Goal: Complete application form: Complete application form

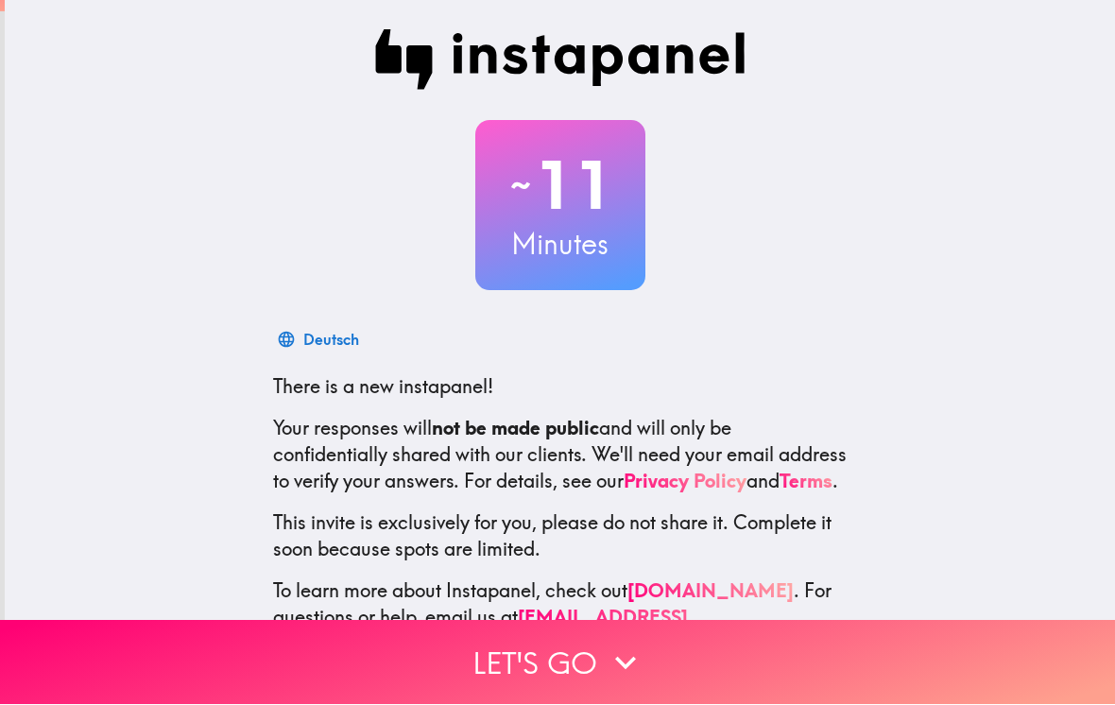
click at [626, 663] on icon "button" at bounding box center [625, 663] width 21 height 13
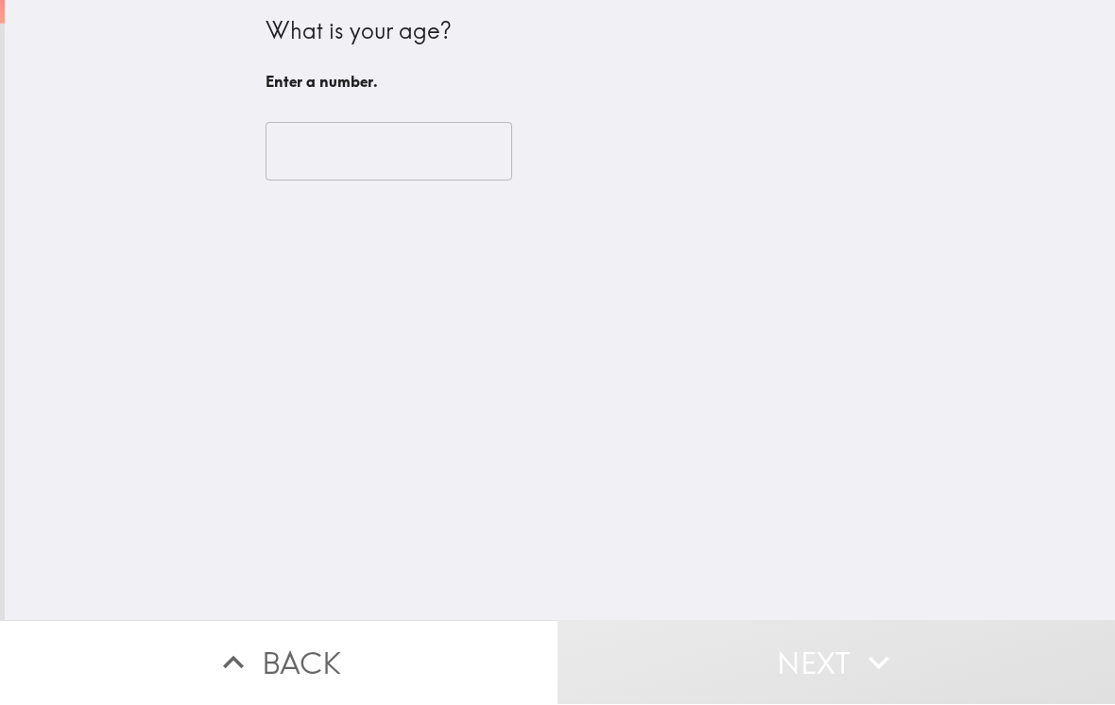
click at [405, 145] on input "number" at bounding box center [388, 152] width 247 height 59
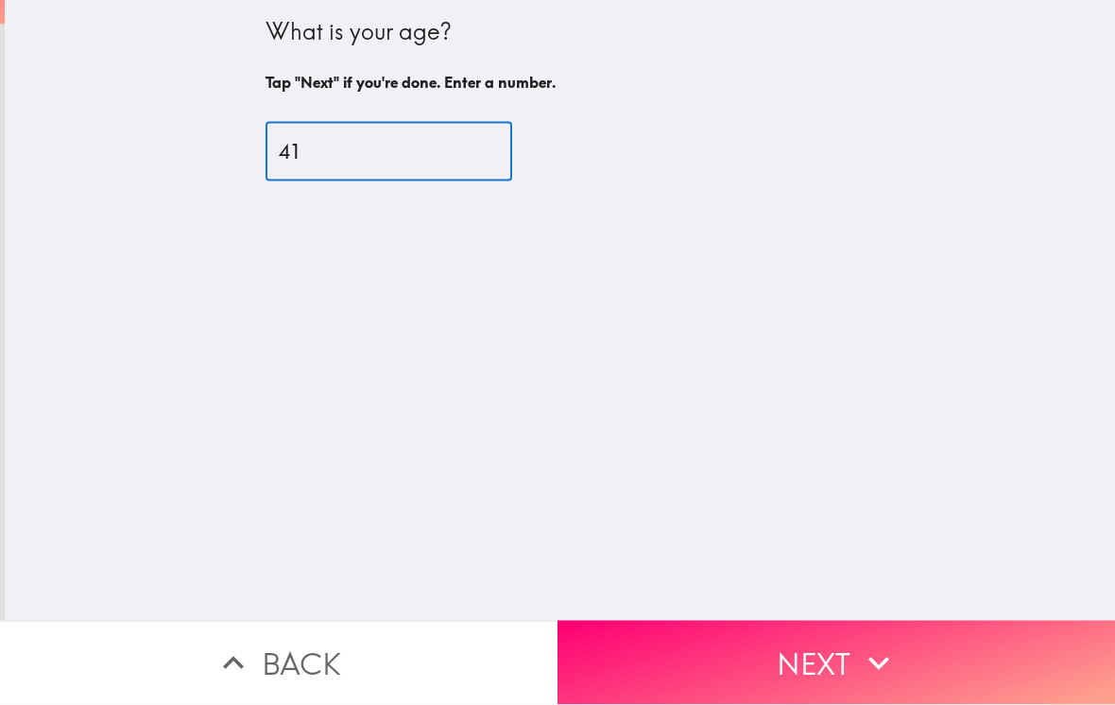
type input "41"
click at [538, 261] on div "What is your age? Tap "Next" if you're done. Enter a number. 41 ​" at bounding box center [560, 310] width 1110 height 621
click at [750, 683] on button "Next" at bounding box center [835, 663] width 557 height 84
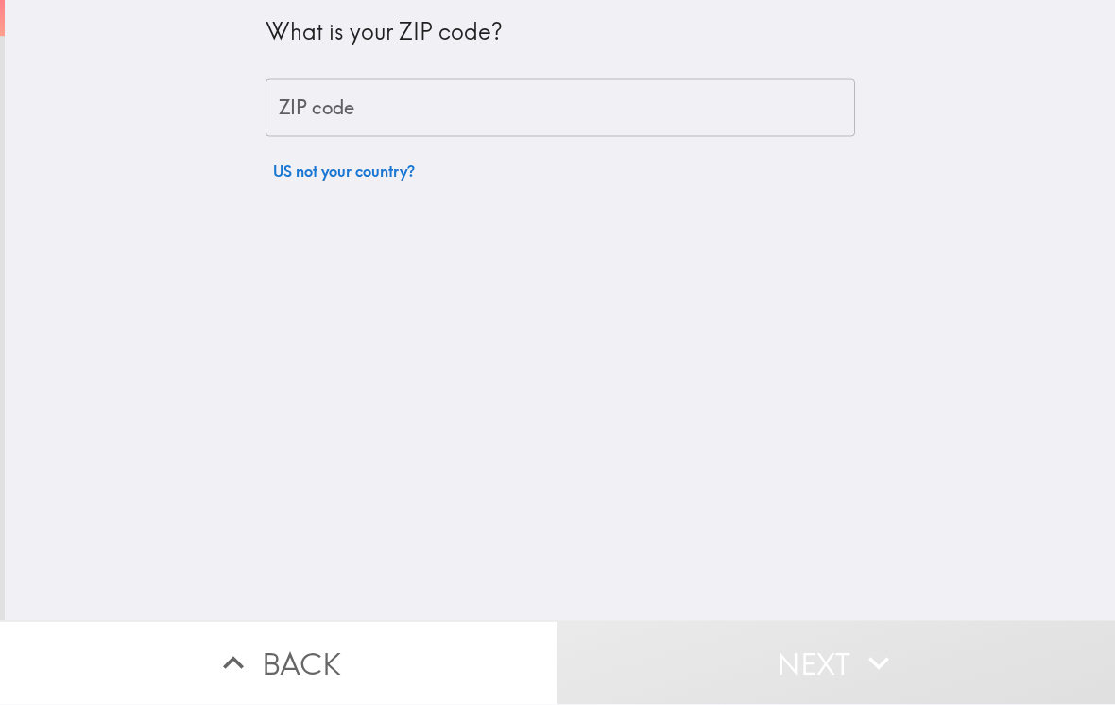
click at [624, 98] on input "ZIP code" at bounding box center [559, 108] width 589 height 59
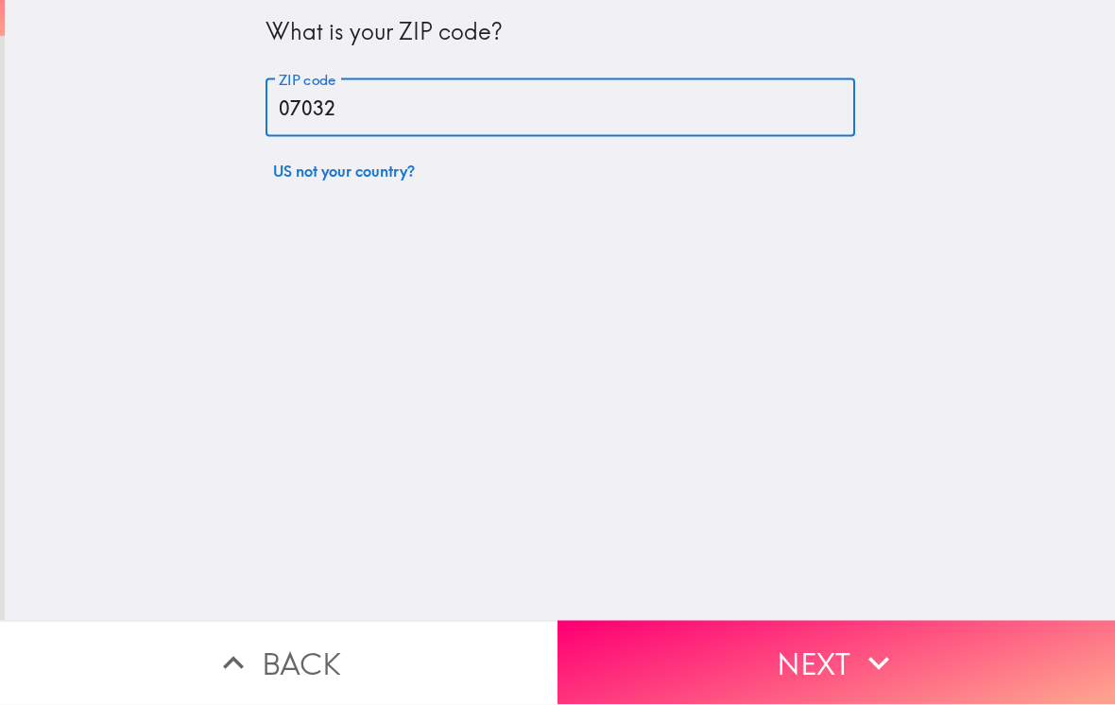
type input "07032"
click at [630, 205] on div "What is your ZIP code? ZIP code 07032 ZIP code US not your country?" at bounding box center [560, 310] width 1110 height 621
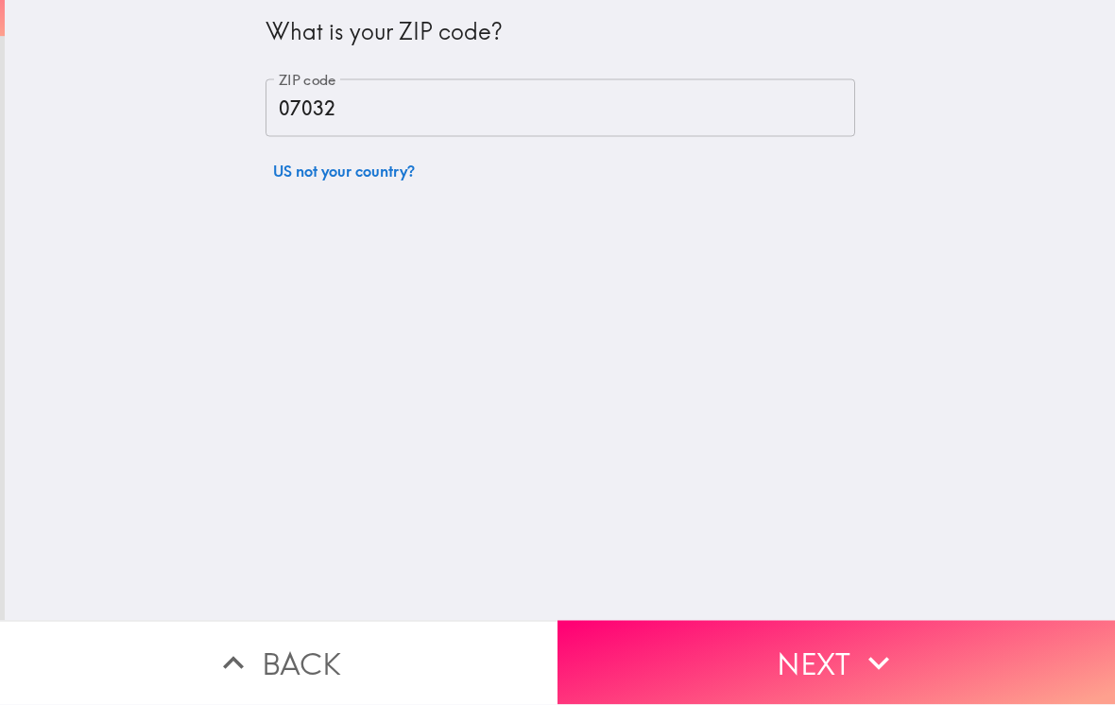
click at [780, 665] on button "Next" at bounding box center [835, 663] width 557 height 84
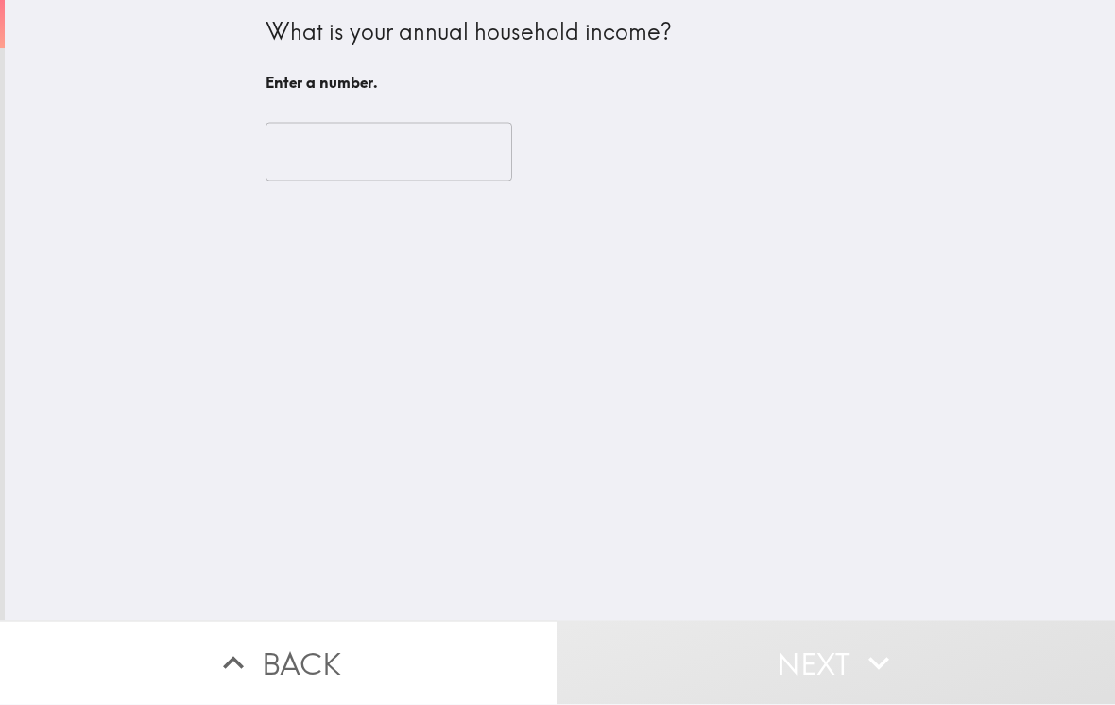
click at [452, 133] on input "number" at bounding box center [388, 152] width 247 height 59
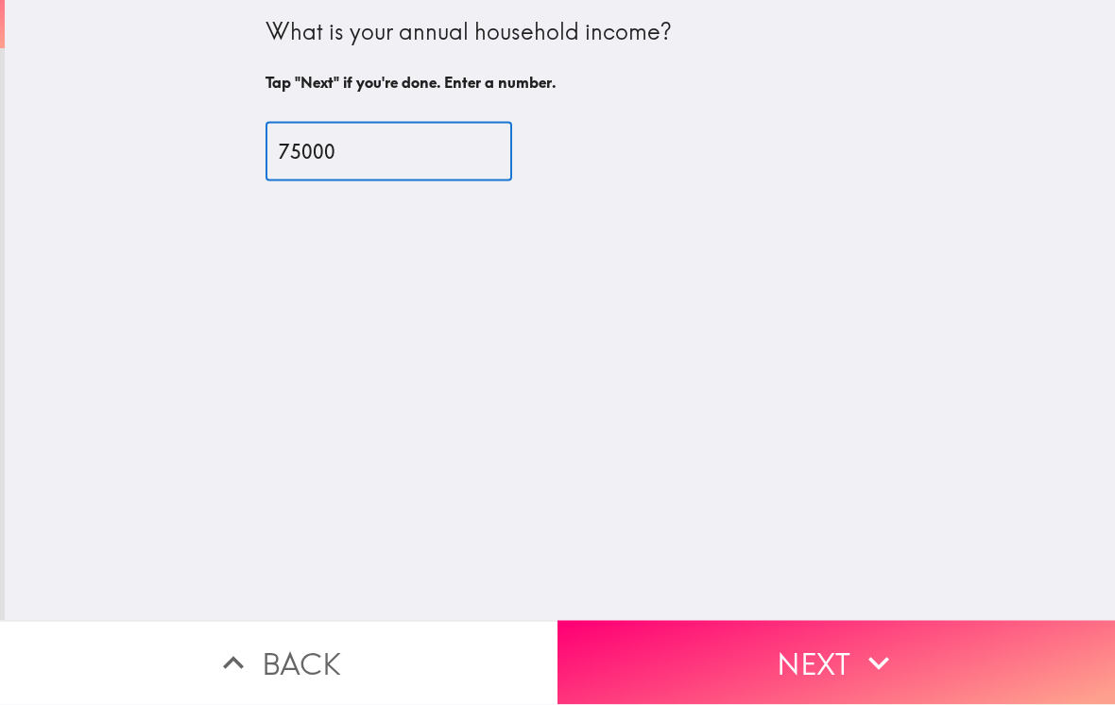
type input "75000"
click at [835, 224] on div "What is your annual household income? Tap "Next" if you're done. Enter a number…" at bounding box center [560, 310] width 1110 height 621
click at [804, 638] on button "Next" at bounding box center [835, 663] width 557 height 84
